Goal: Task Accomplishment & Management: Manage account settings

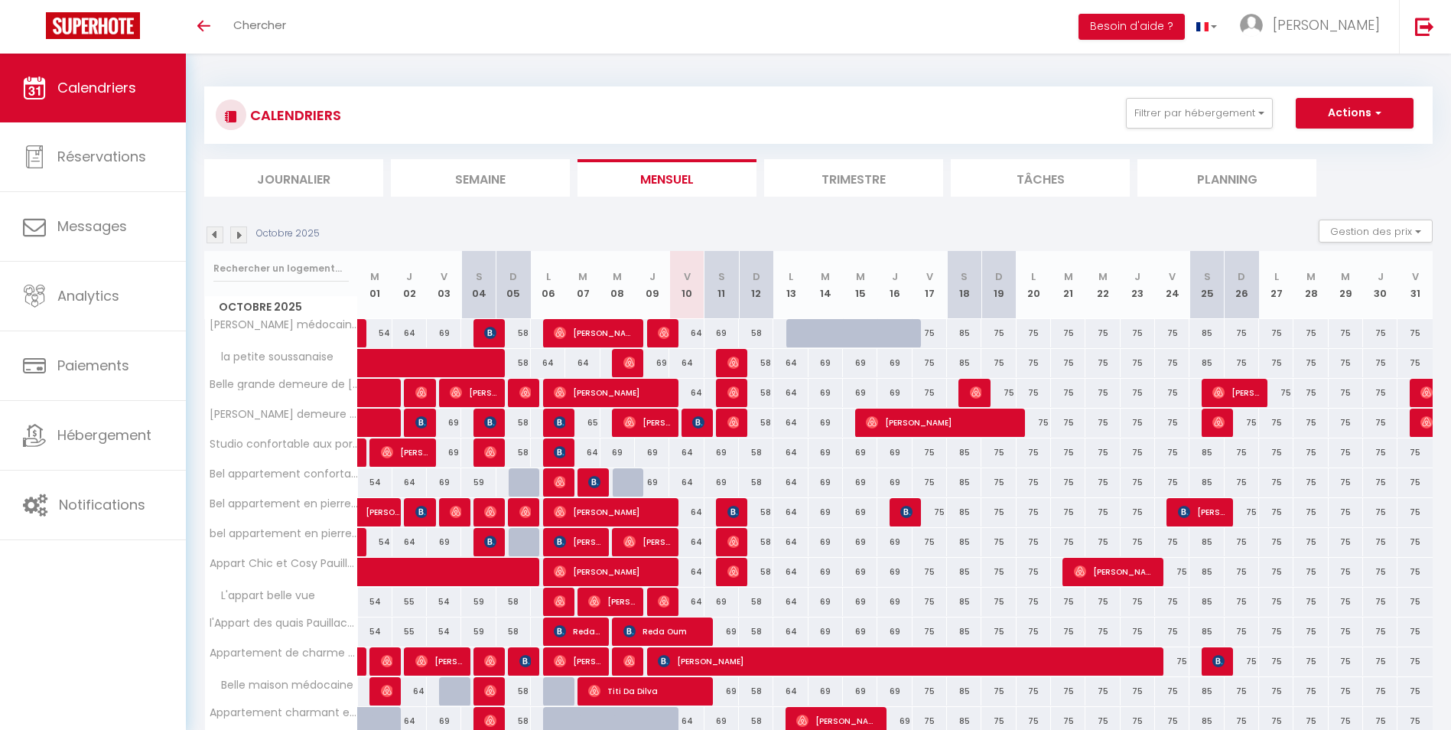
scroll to position [70, 0]
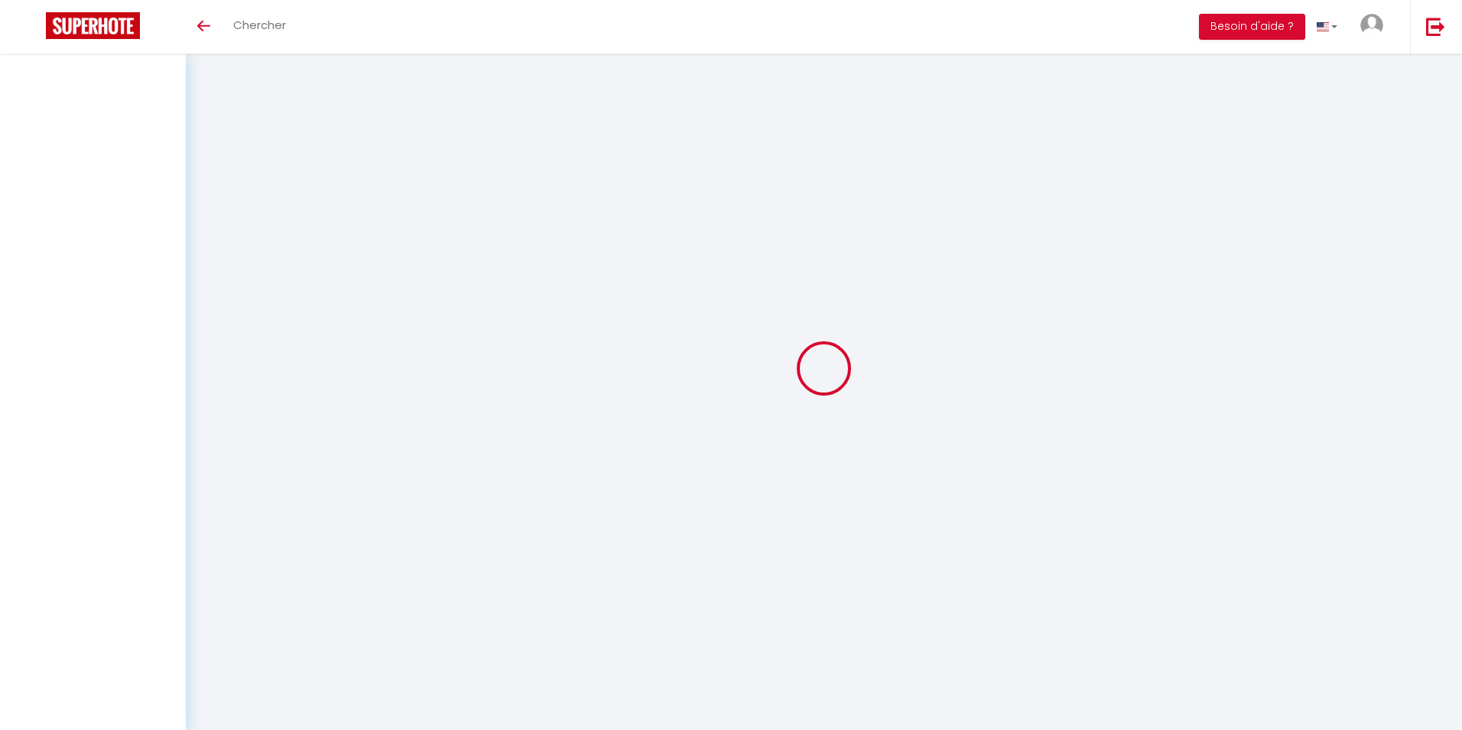
select select
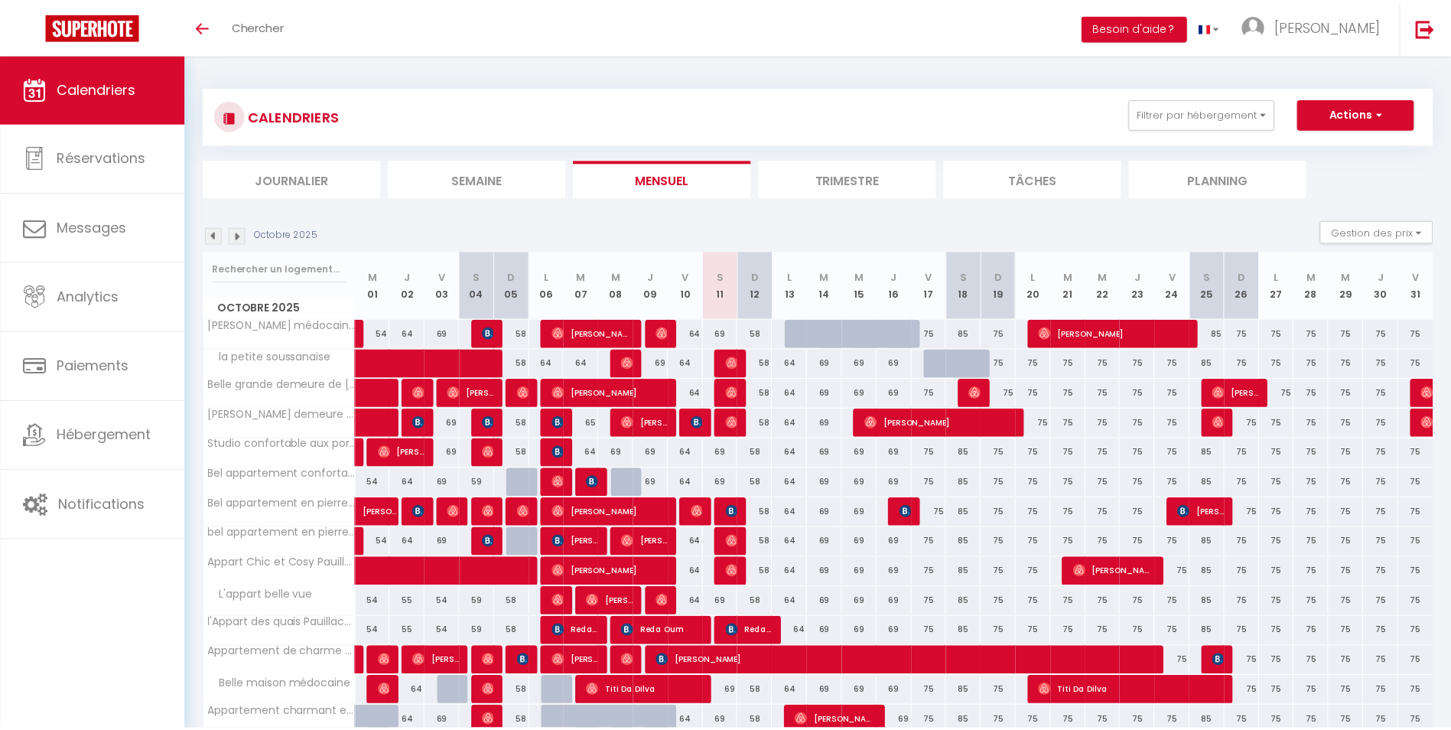
scroll to position [70, 0]
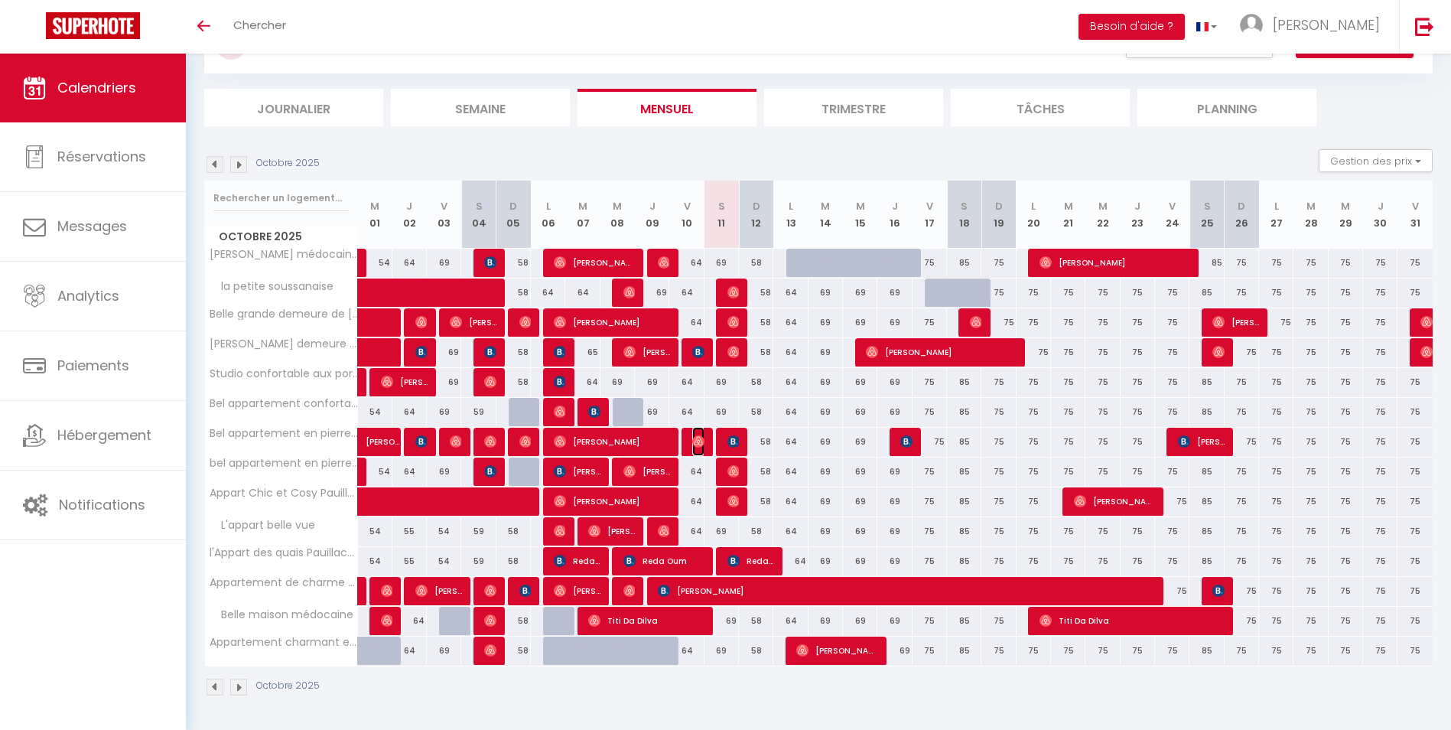
click at [701, 438] on img at bounding box center [698, 441] width 12 height 12
select select "OK"
select select "0"
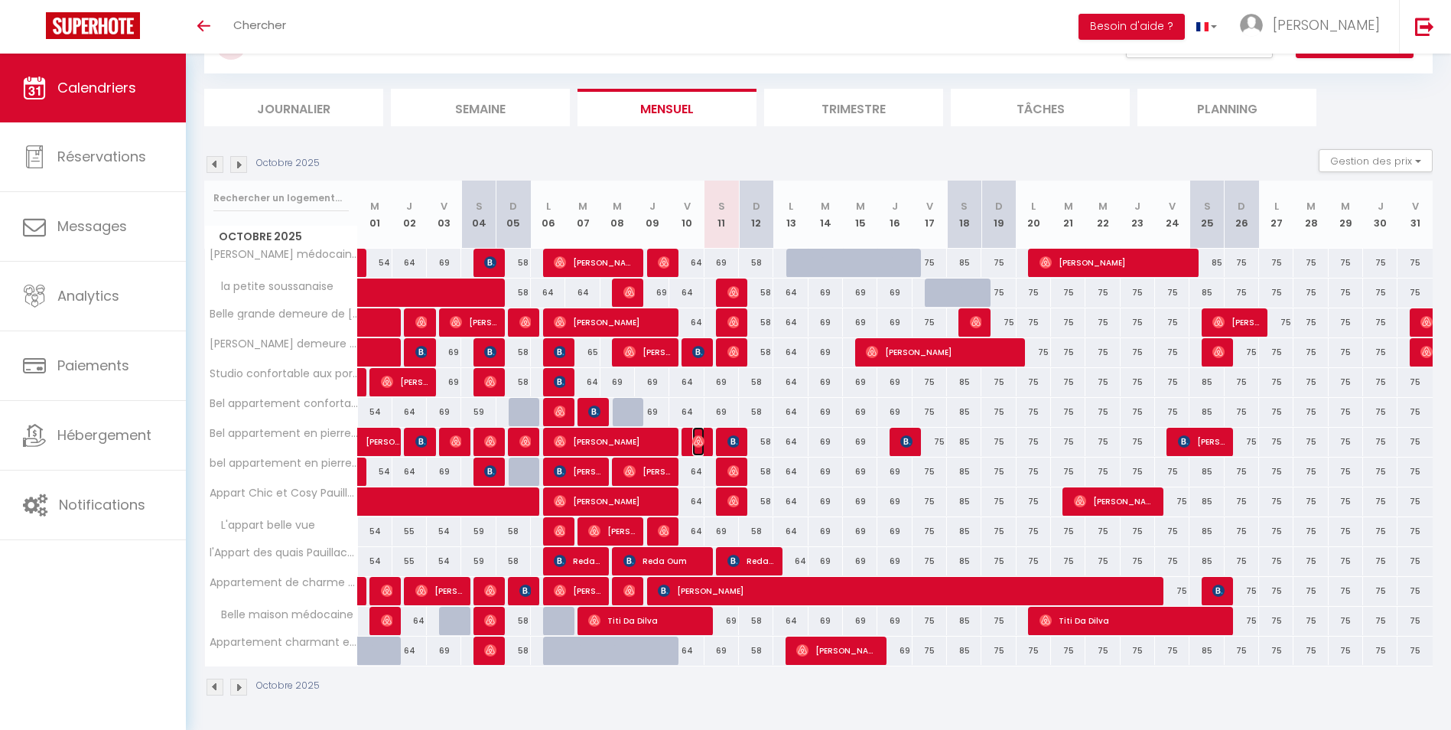
select select "1"
select select
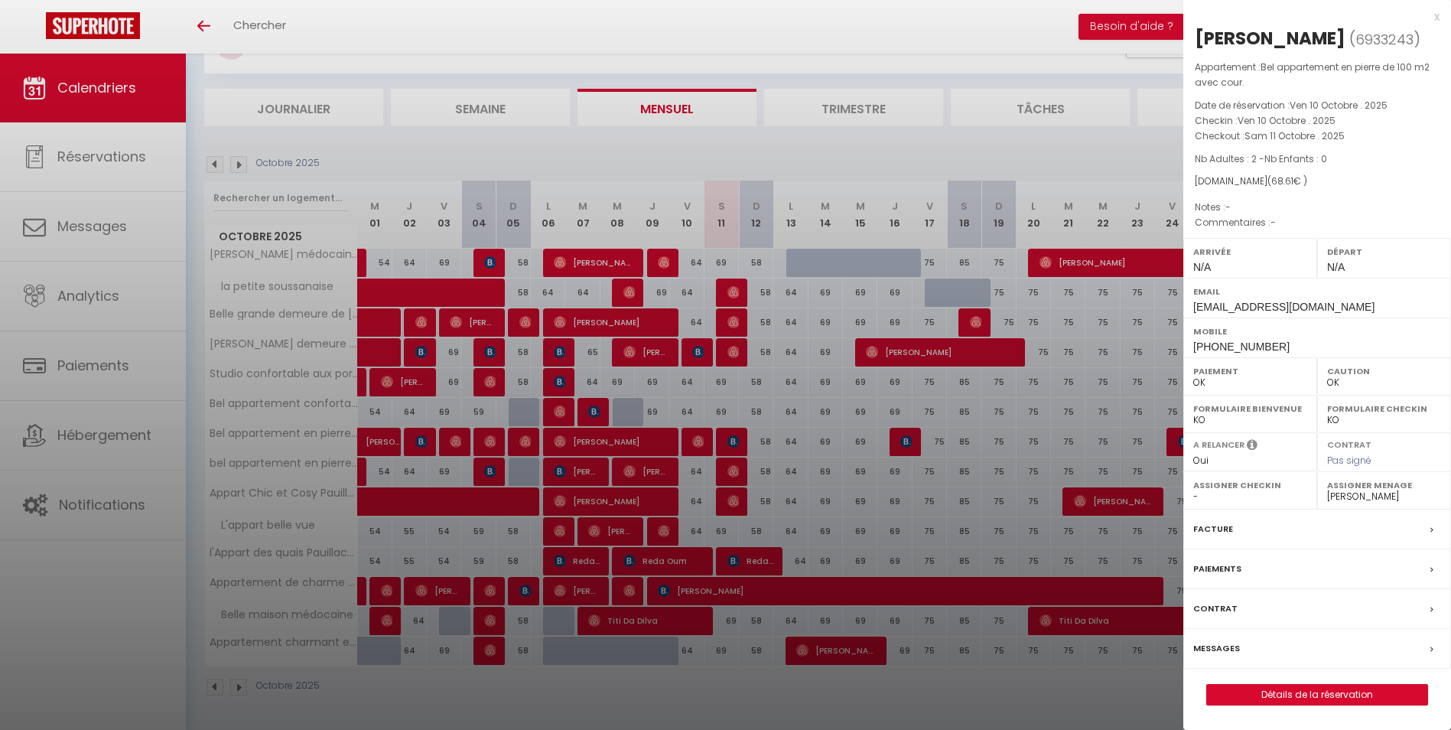
click at [1340, 503] on select "- [PERSON_NAME] Madysson Ligné [PERSON_NAME]" at bounding box center [1384, 496] width 114 height 14
select select "18028"
click at [1327, 503] on select "- [PERSON_NAME] Madysson Ligné [PERSON_NAME]" at bounding box center [1384, 496] width 114 height 14
click at [884, 28] on div at bounding box center [725, 365] width 1451 height 730
